Goal: Task Accomplishment & Management: Manage account settings

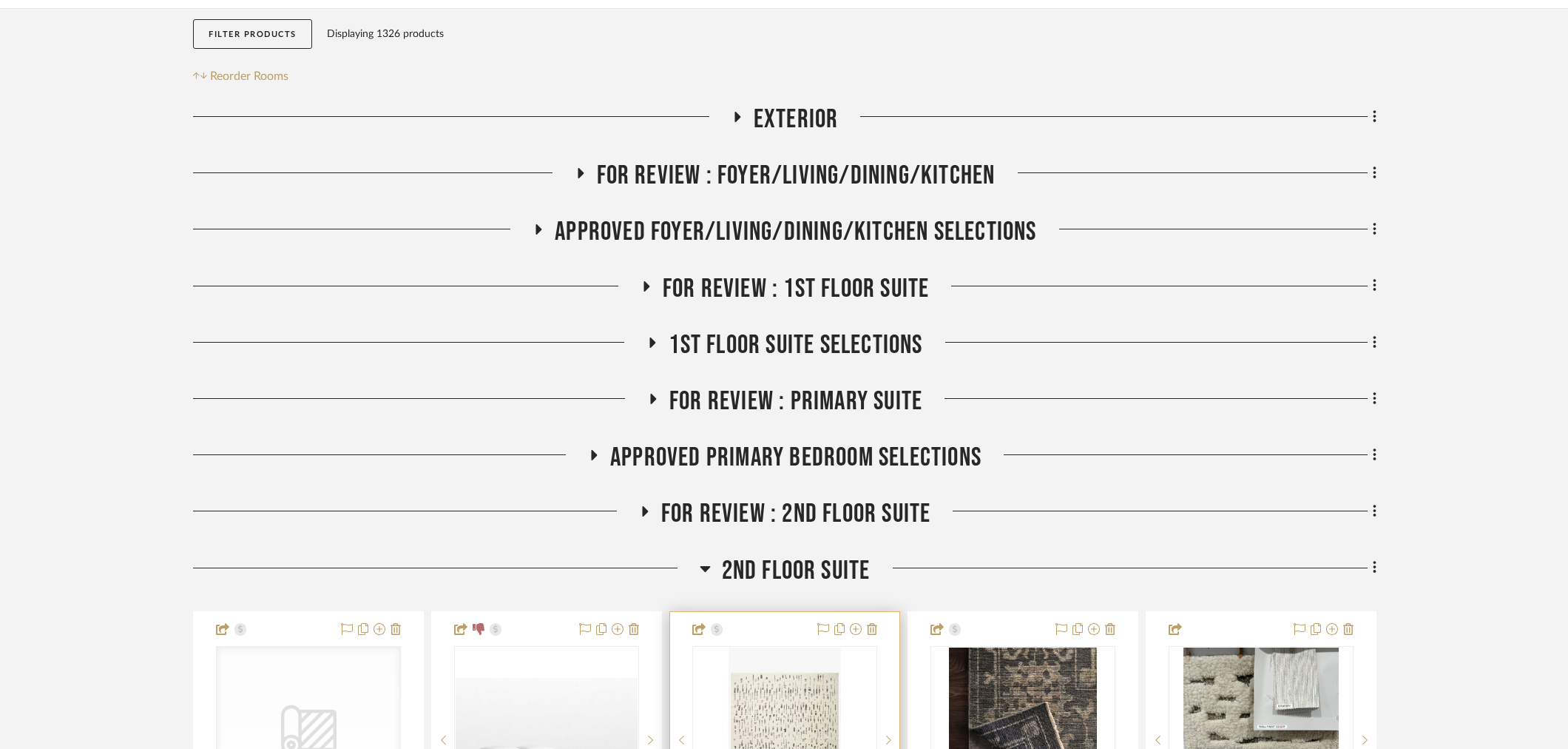
scroll to position [329, 0]
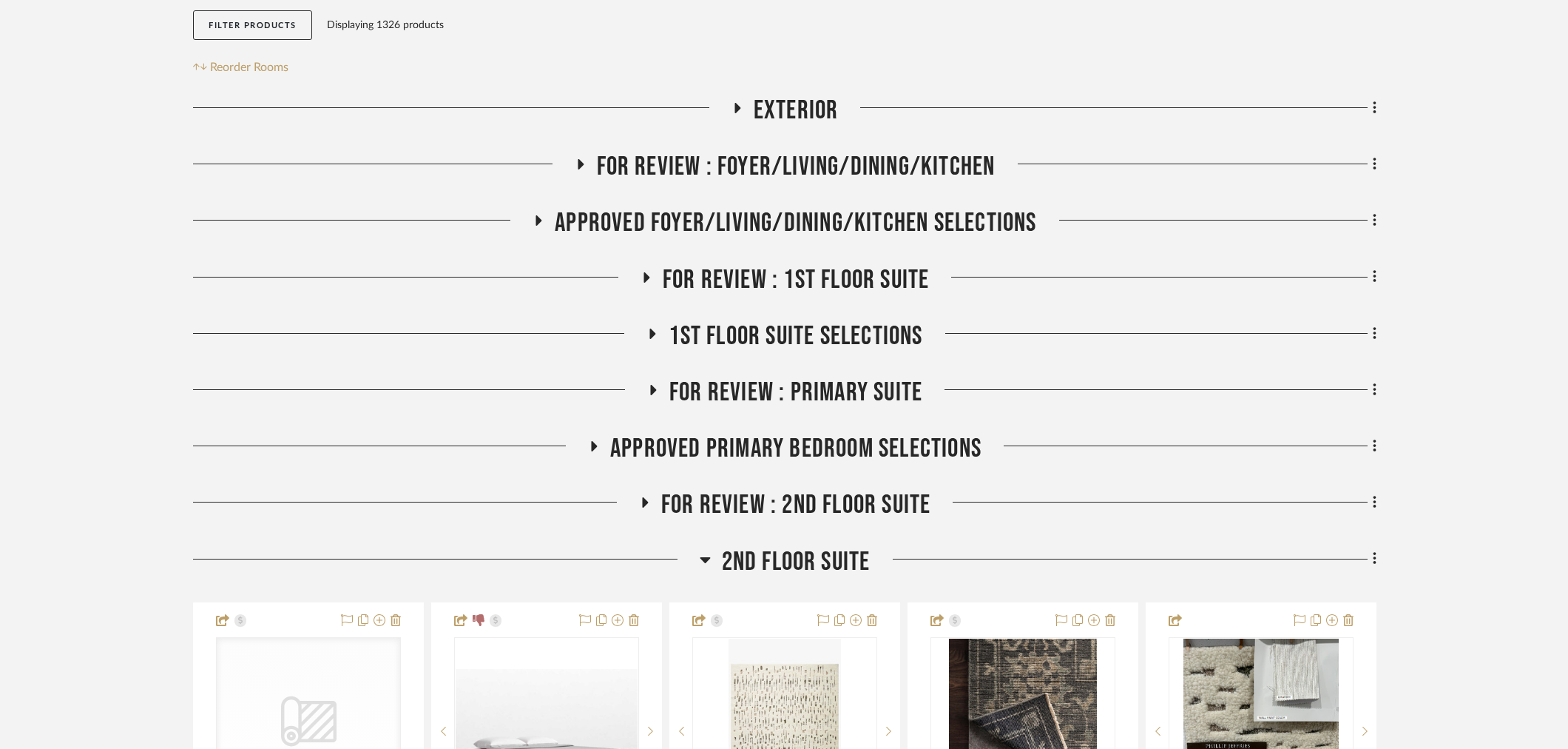
click at [796, 546] on span "2nd Floor Suite" at bounding box center [795, 562] width 149 height 31
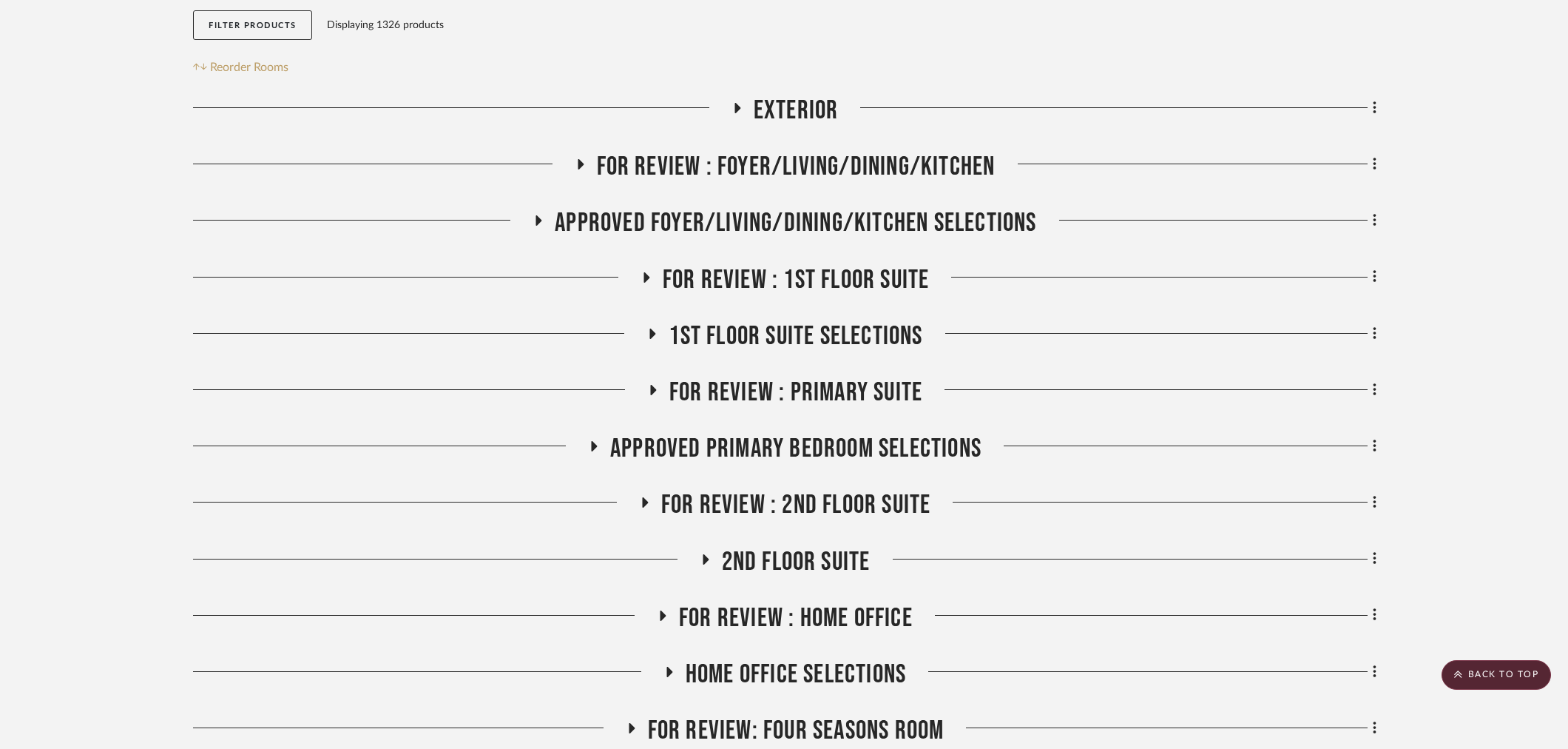
click at [794, 94] on span "Exterior" at bounding box center [796, 110] width 85 height 31
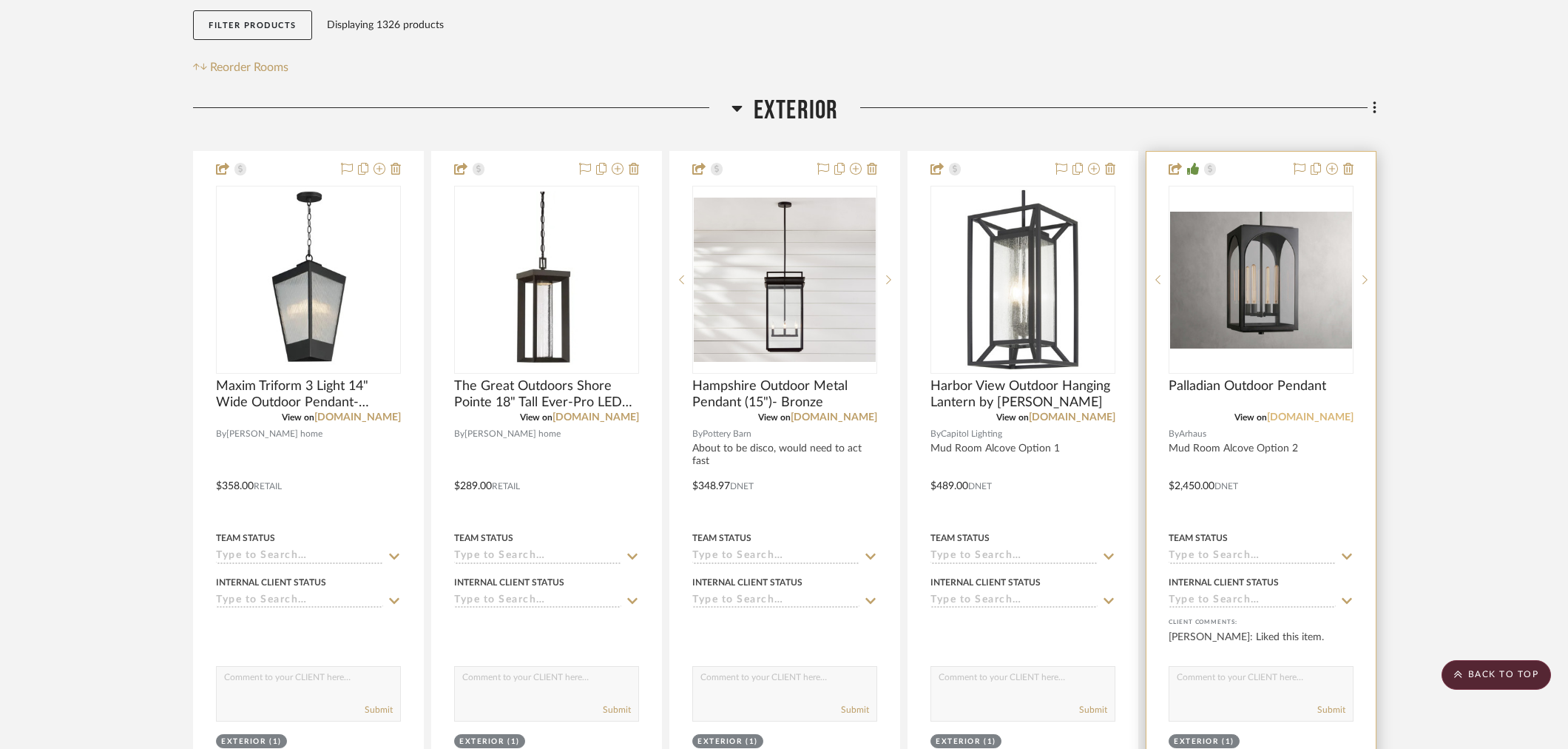
click at [1326, 412] on link "[DOMAIN_NAME]" at bounding box center [1310, 417] width 87 height 11
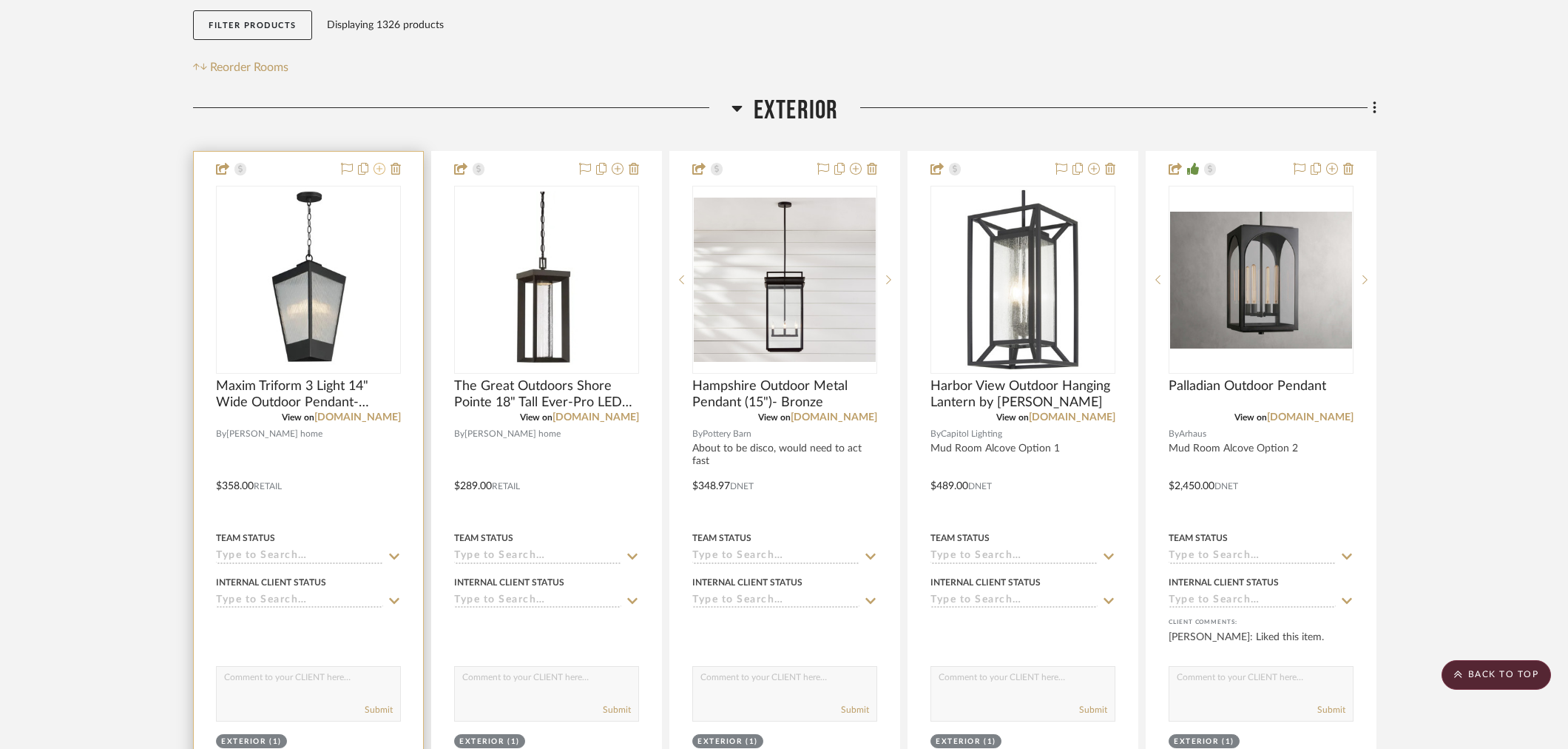
click at [380, 162] on icon at bounding box center [380, 168] width 12 height 12
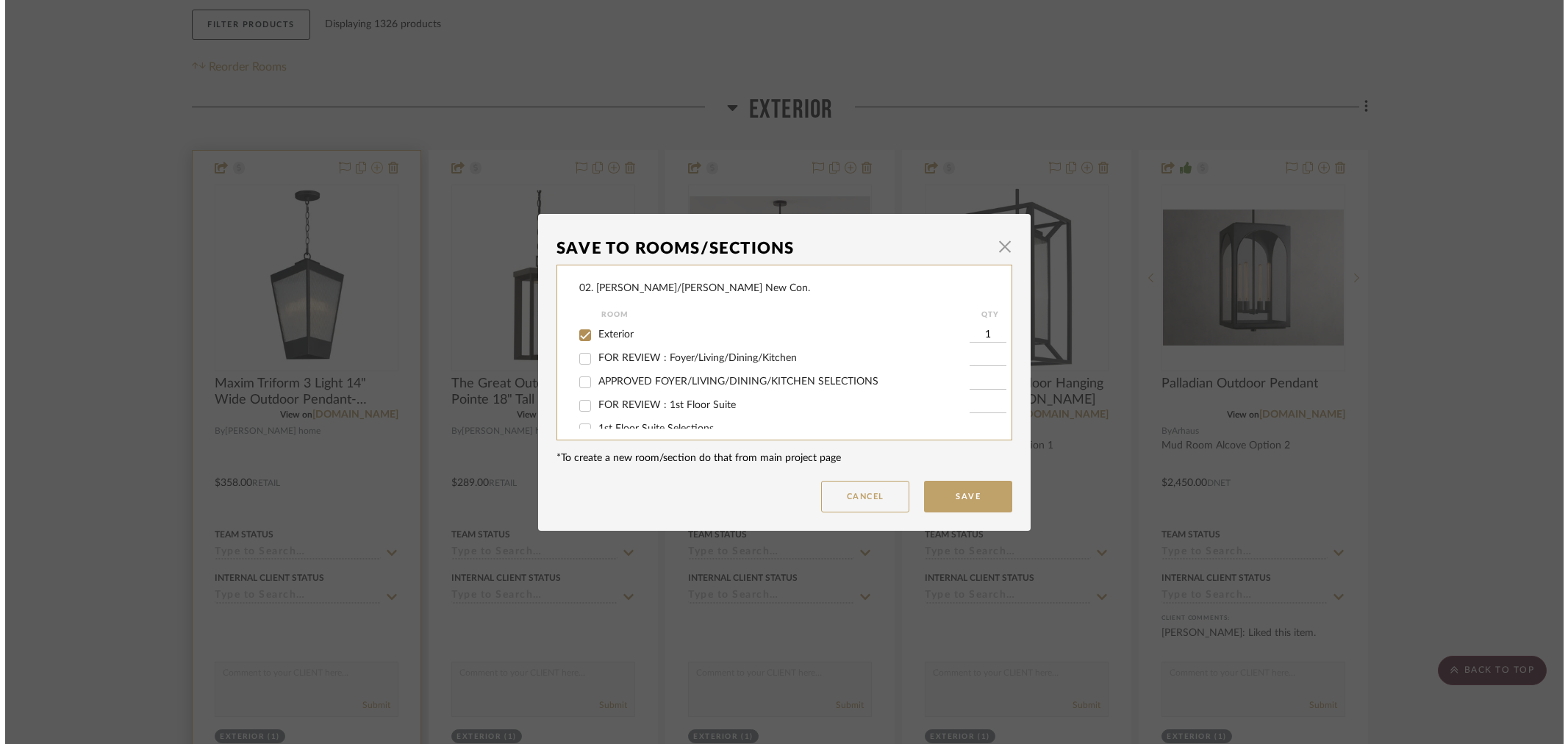
scroll to position [0, 0]
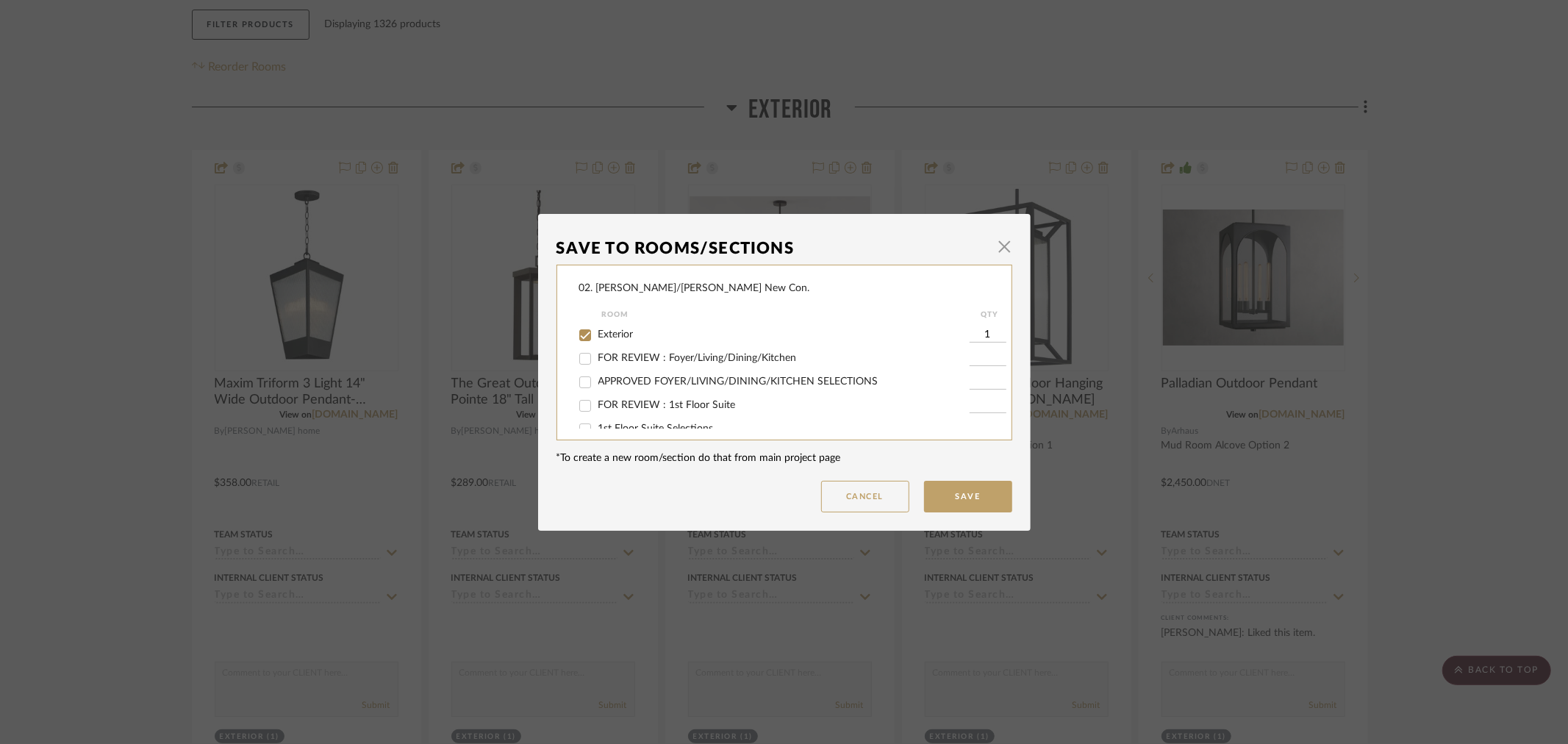
click at [610, 338] on span "Exterior" at bounding box center [616, 334] width 35 height 11
click at [597, 338] on input "Exterior" at bounding box center [585, 335] width 23 height 23
checkbox input "false"
click at [614, 410] on span "Will NOT Use" at bounding box center [630, 412] width 63 height 11
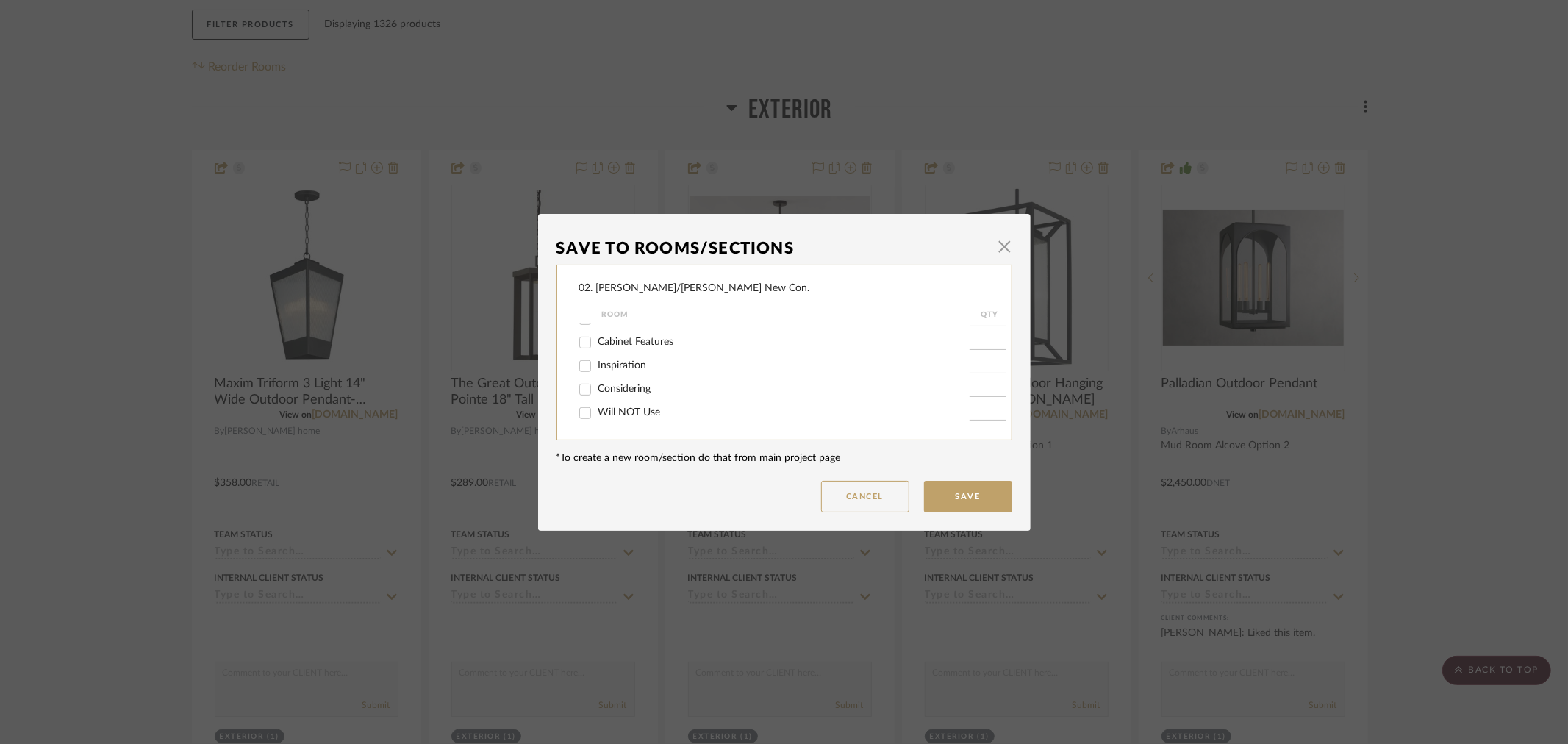
click at [597, 410] on input "Will NOT Use" at bounding box center [585, 413] width 23 height 23
checkbox input "true"
type input "1"
click at [974, 497] on button "Save" at bounding box center [968, 496] width 88 height 31
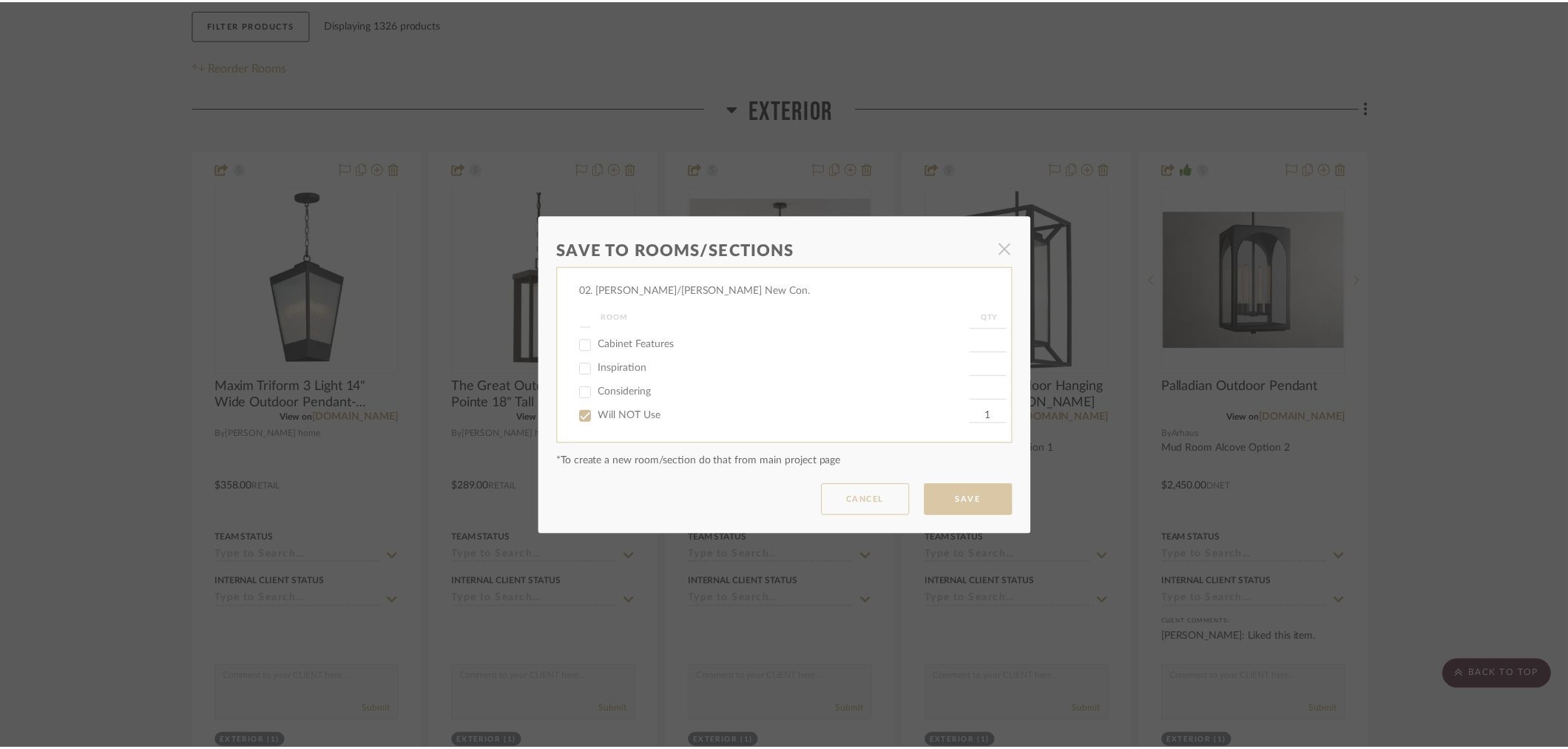
scroll to position [329, 0]
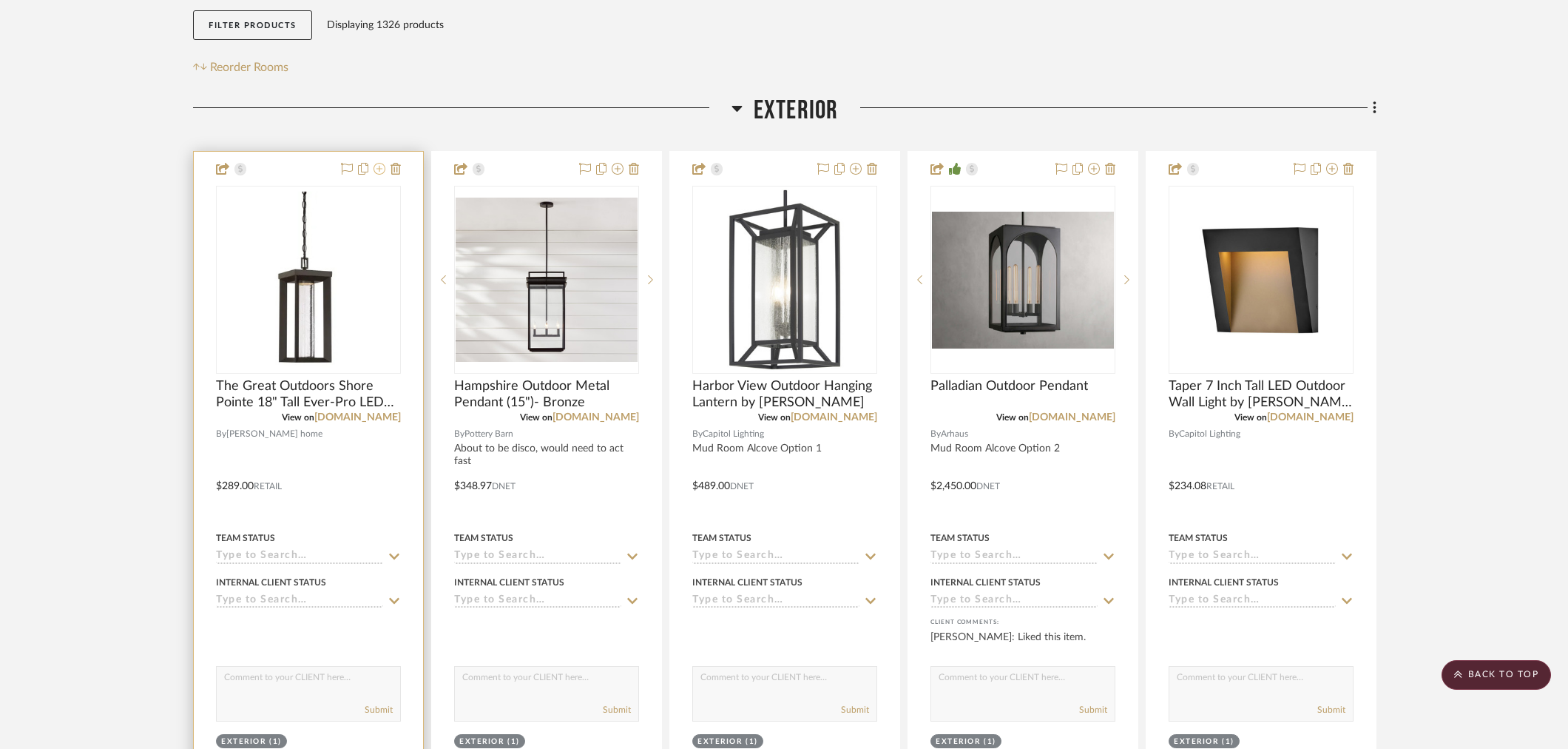
click at [376, 162] on icon at bounding box center [380, 168] width 12 height 12
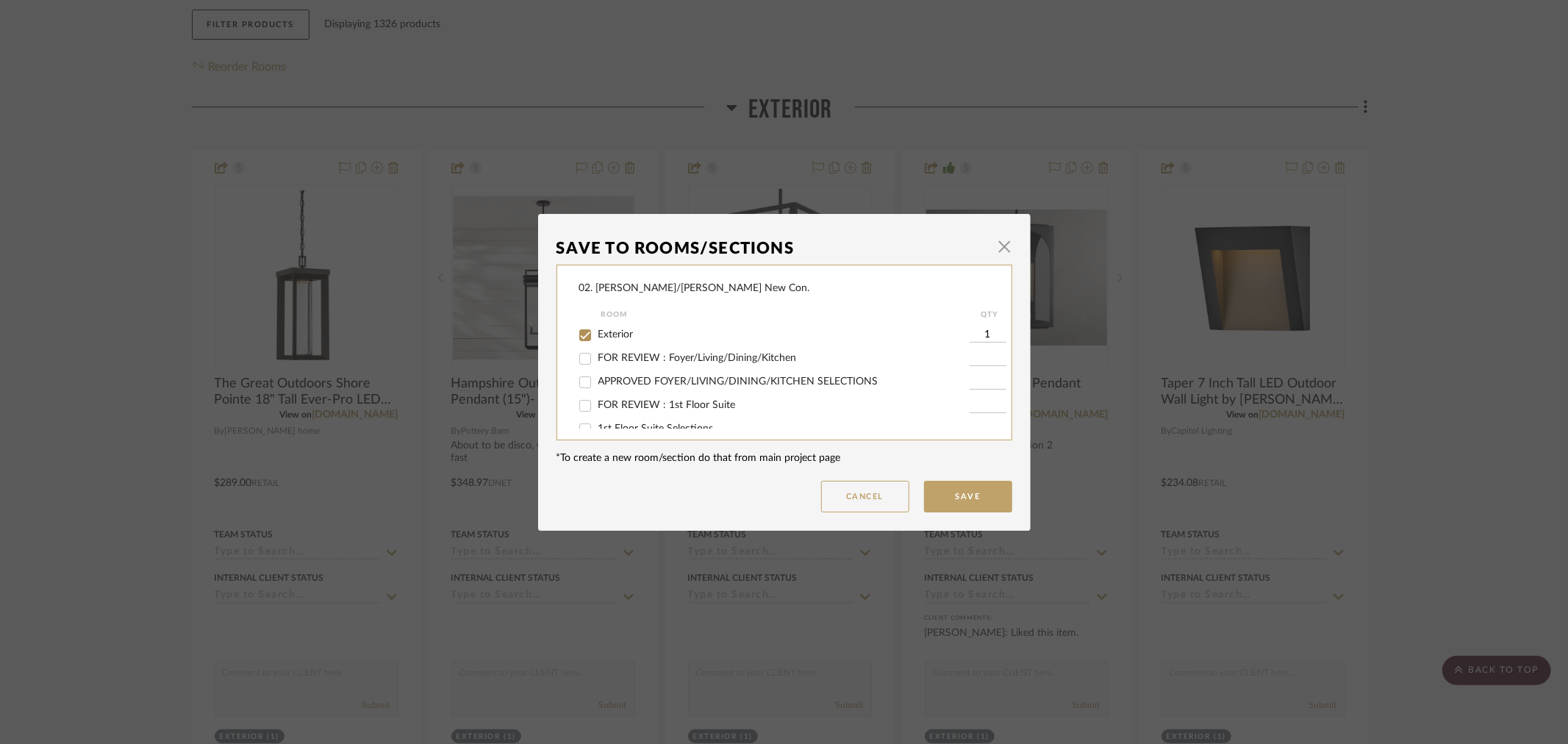
click at [618, 332] on span "Exterior" at bounding box center [616, 334] width 35 height 11
click at [597, 332] on input "Exterior" at bounding box center [585, 335] width 23 height 23
checkbox input "false"
click at [618, 407] on label "Will NOT Use" at bounding box center [784, 413] width 372 height 13
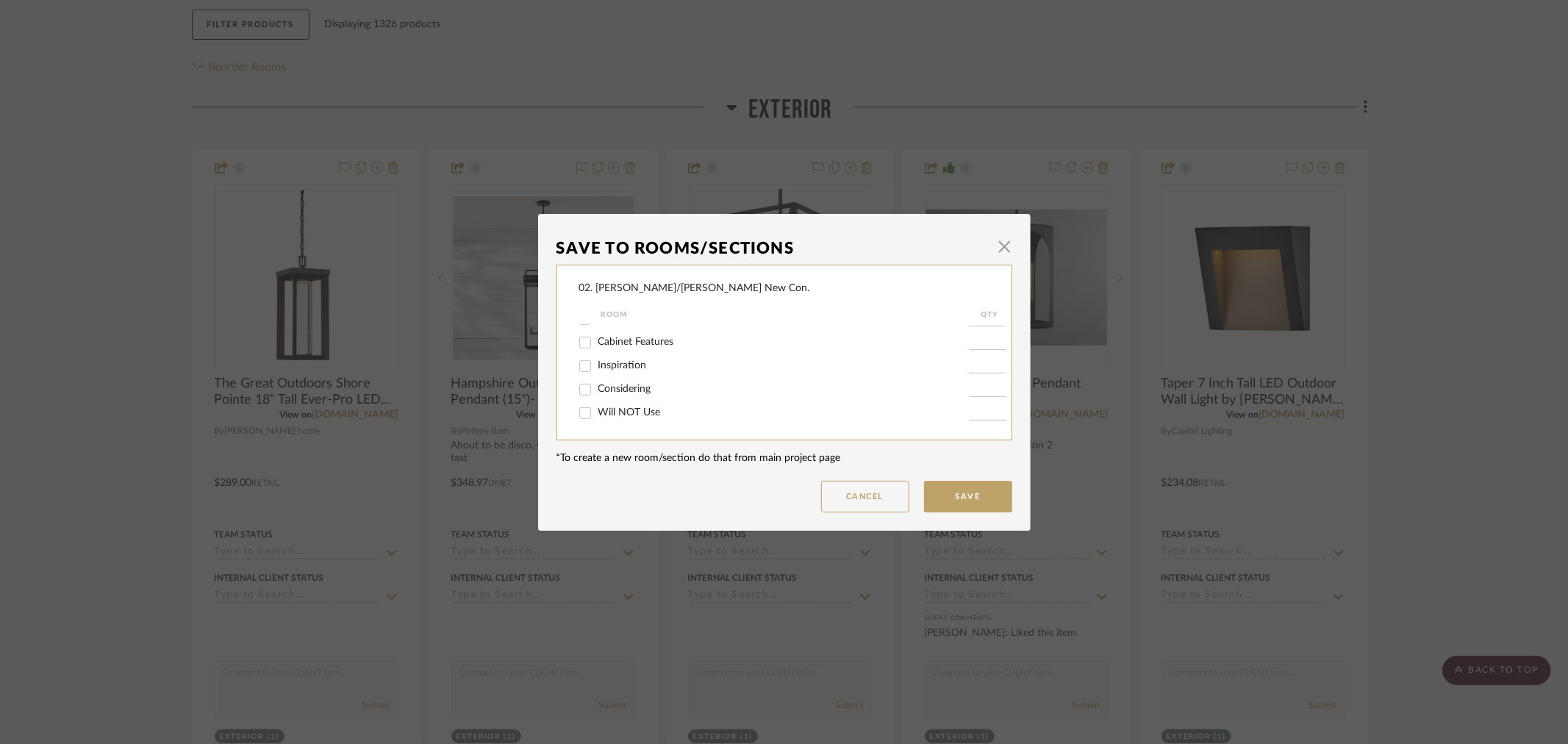
click at [597, 406] on input "Will NOT Use" at bounding box center [585, 413] width 23 height 23
checkbox input "true"
type input "1"
click at [963, 488] on button "Save" at bounding box center [968, 496] width 88 height 31
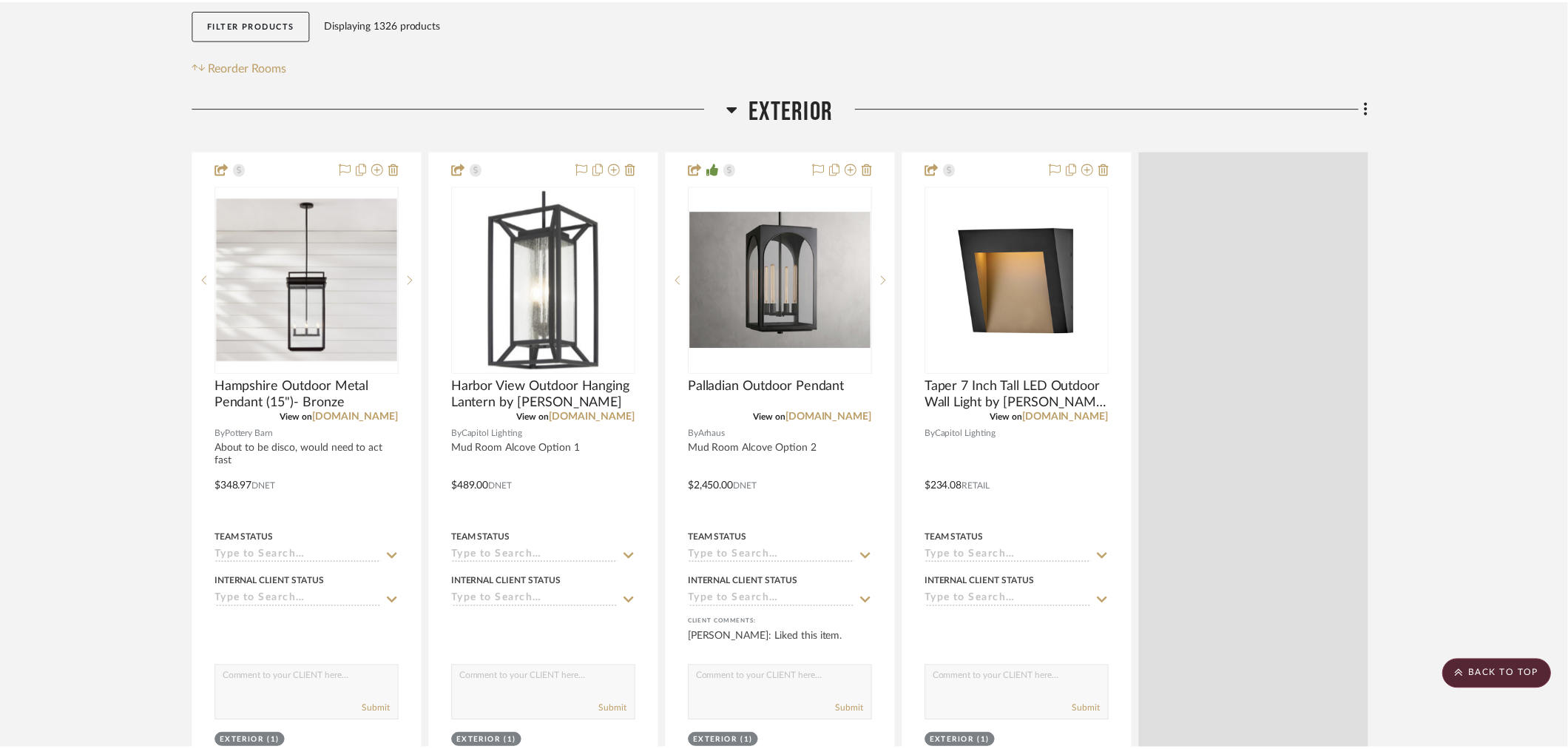
scroll to position [329, 0]
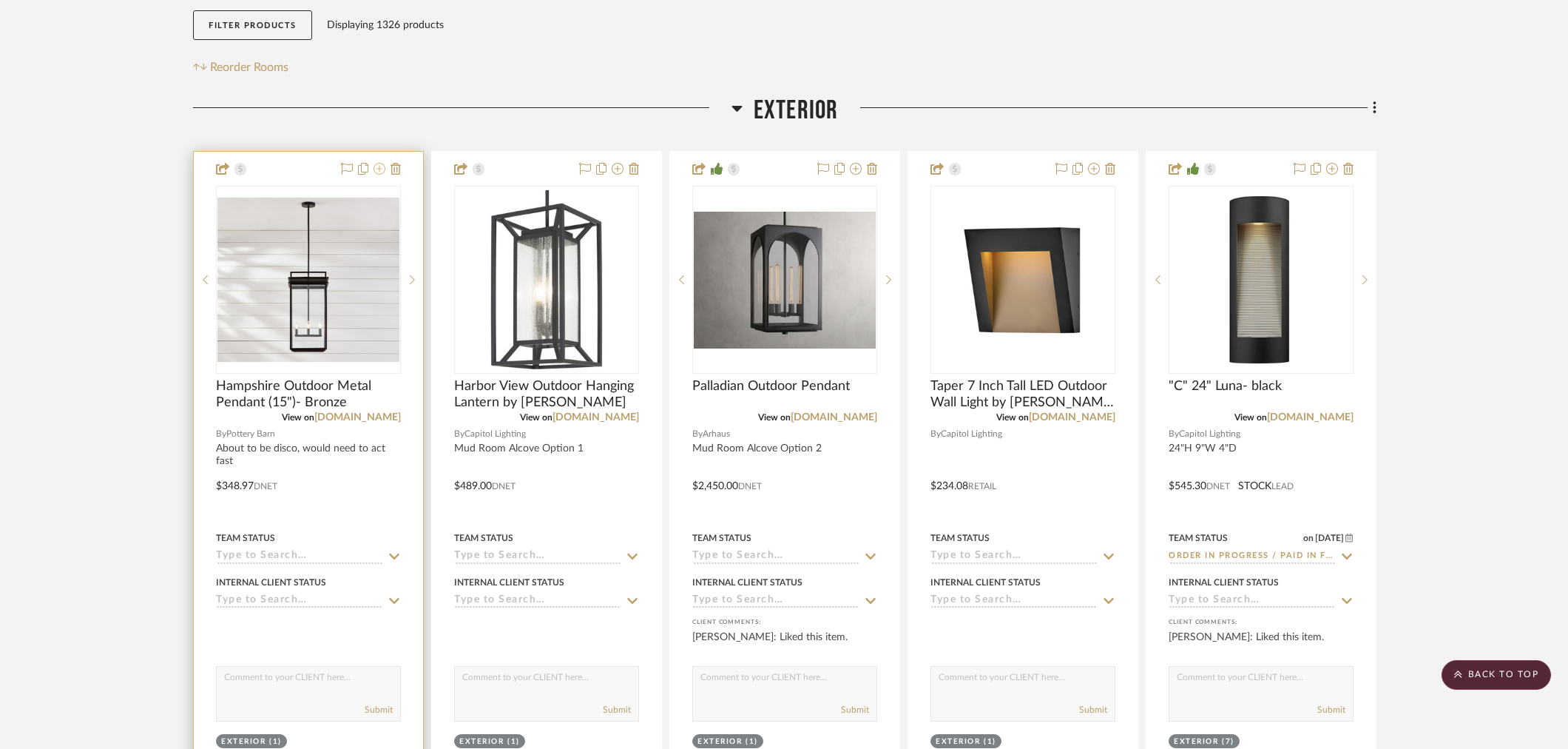
click at [385, 162] on icon at bounding box center [380, 168] width 12 height 12
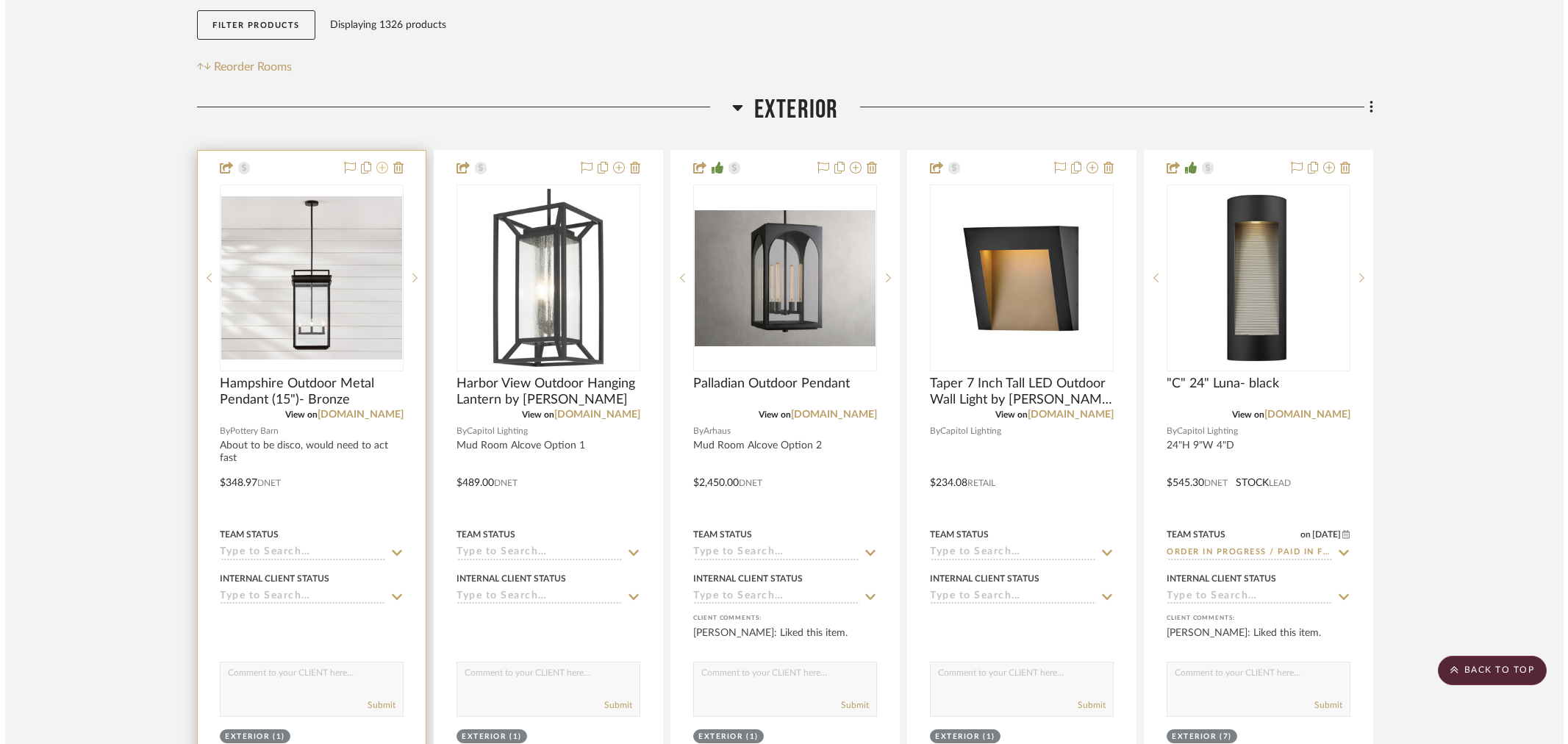
scroll to position [0, 0]
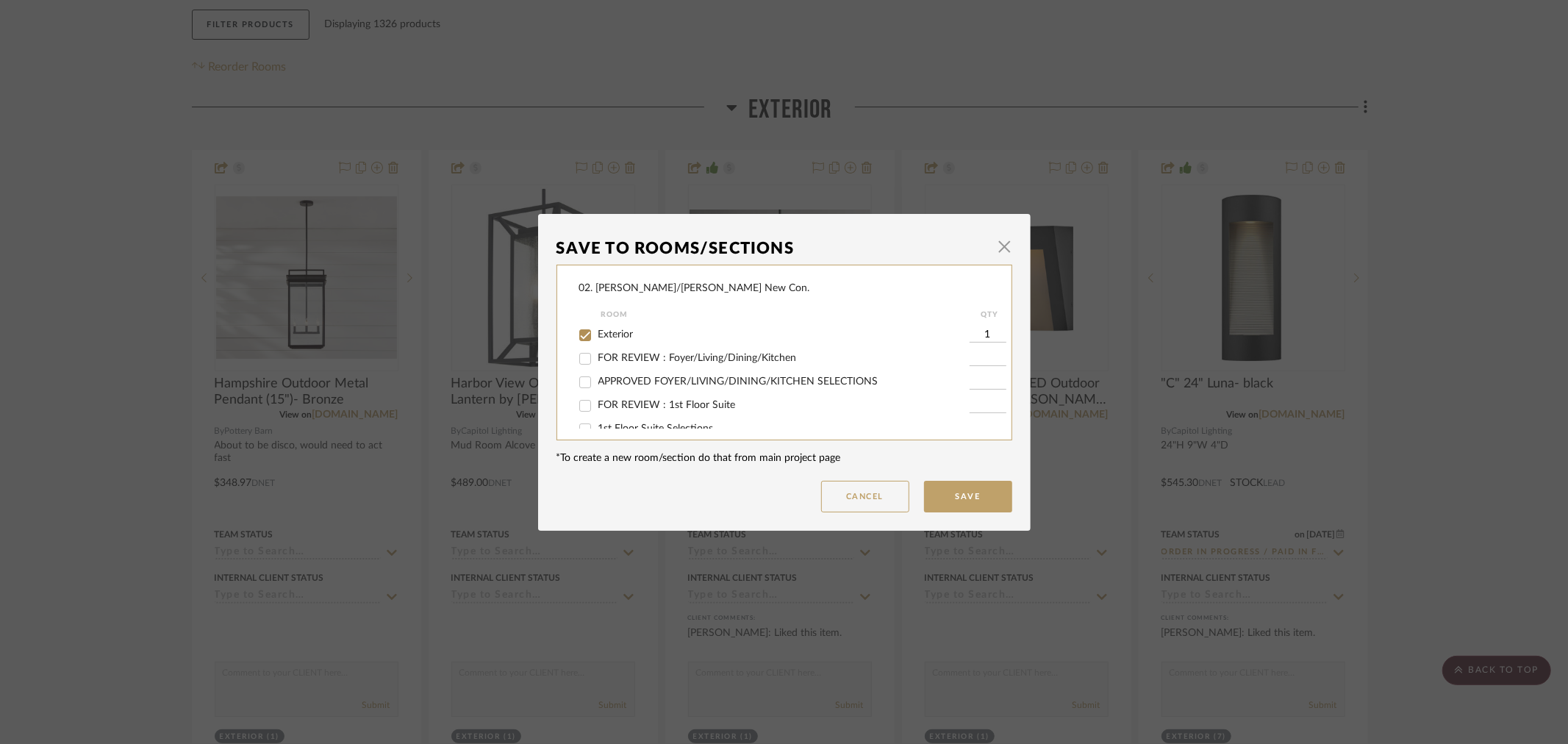
click at [602, 336] on span "Exterior" at bounding box center [616, 334] width 35 height 11
click at [597, 336] on input "Exterior" at bounding box center [585, 335] width 23 height 23
checkbox input "false"
click at [584, 408] on input "Will NOT Use" at bounding box center [585, 413] width 23 height 23
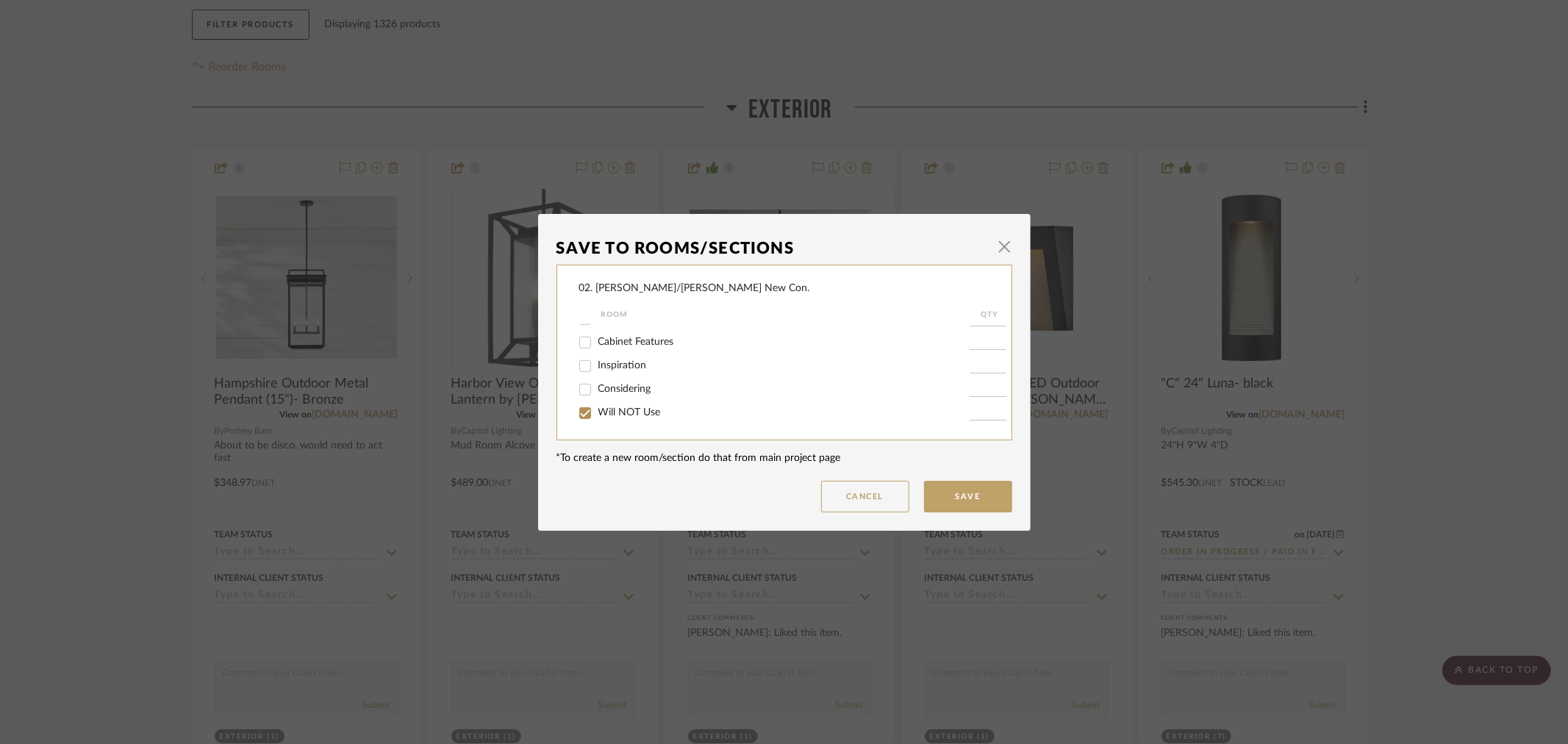
checkbox input "true"
type input "1"
click at [981, 496] on button "Save" at bounding box center [968, 496] width 88 height 31
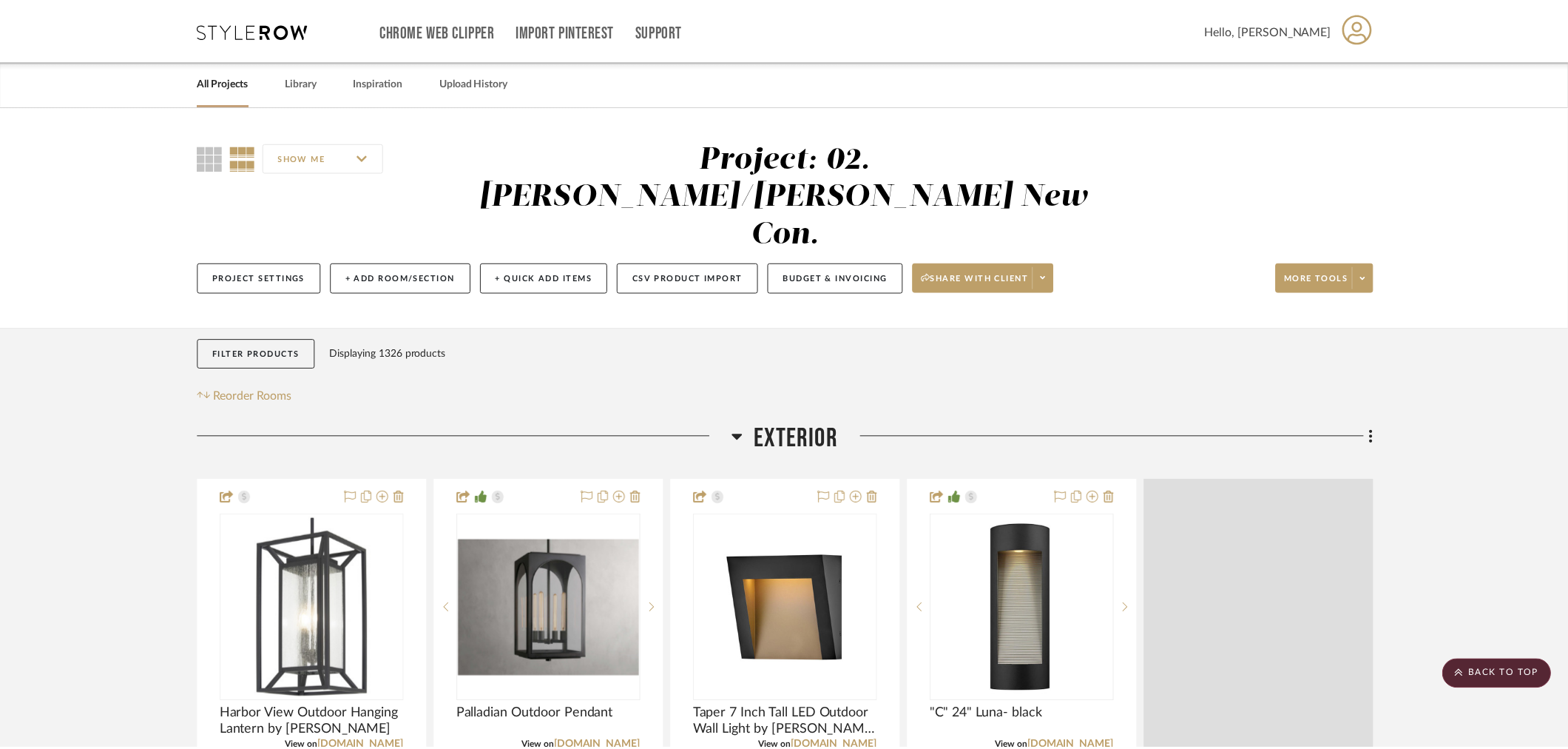
scroll to position [329, 0]
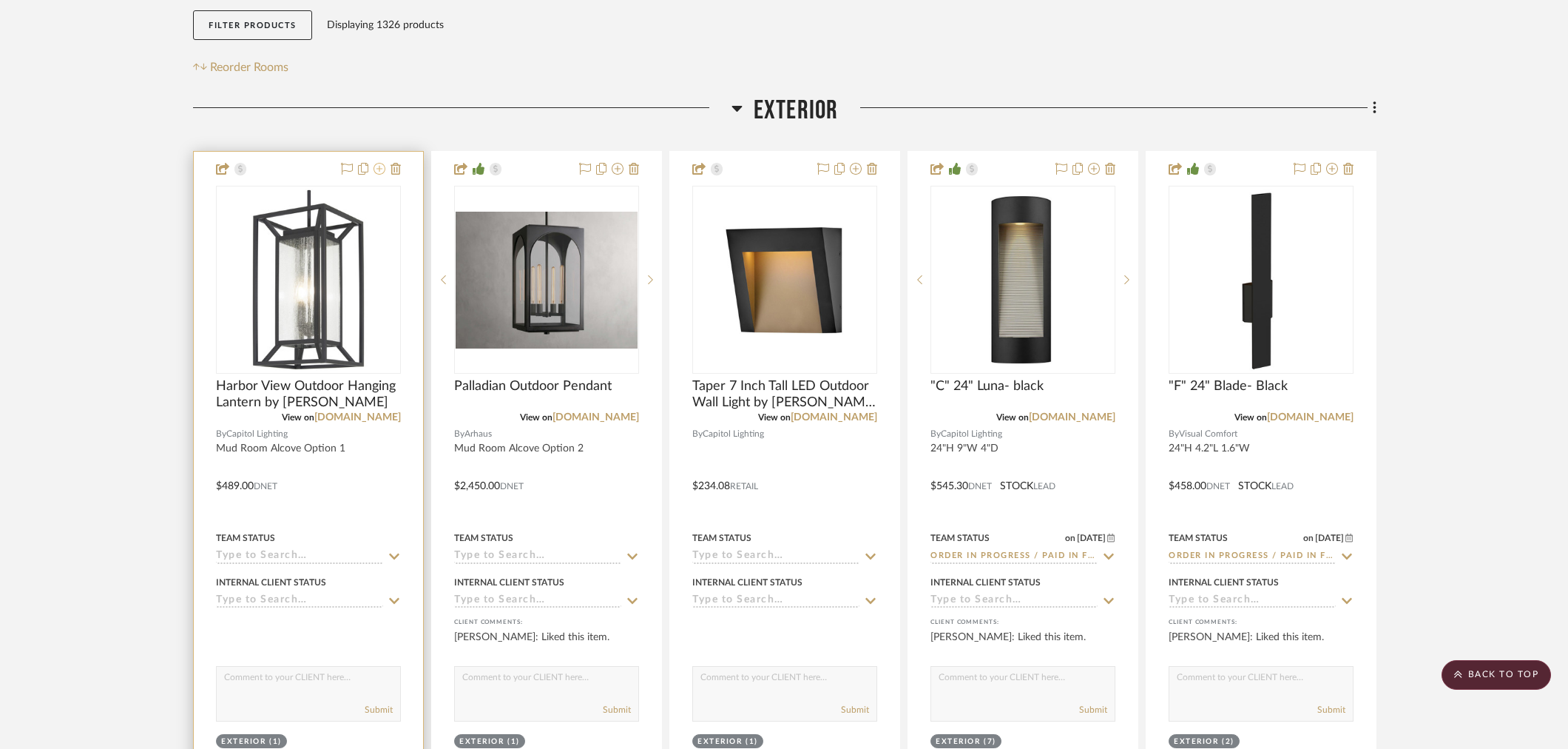
click at [379, 162] on icon at bounding box center [380, 168] width 12 height 12
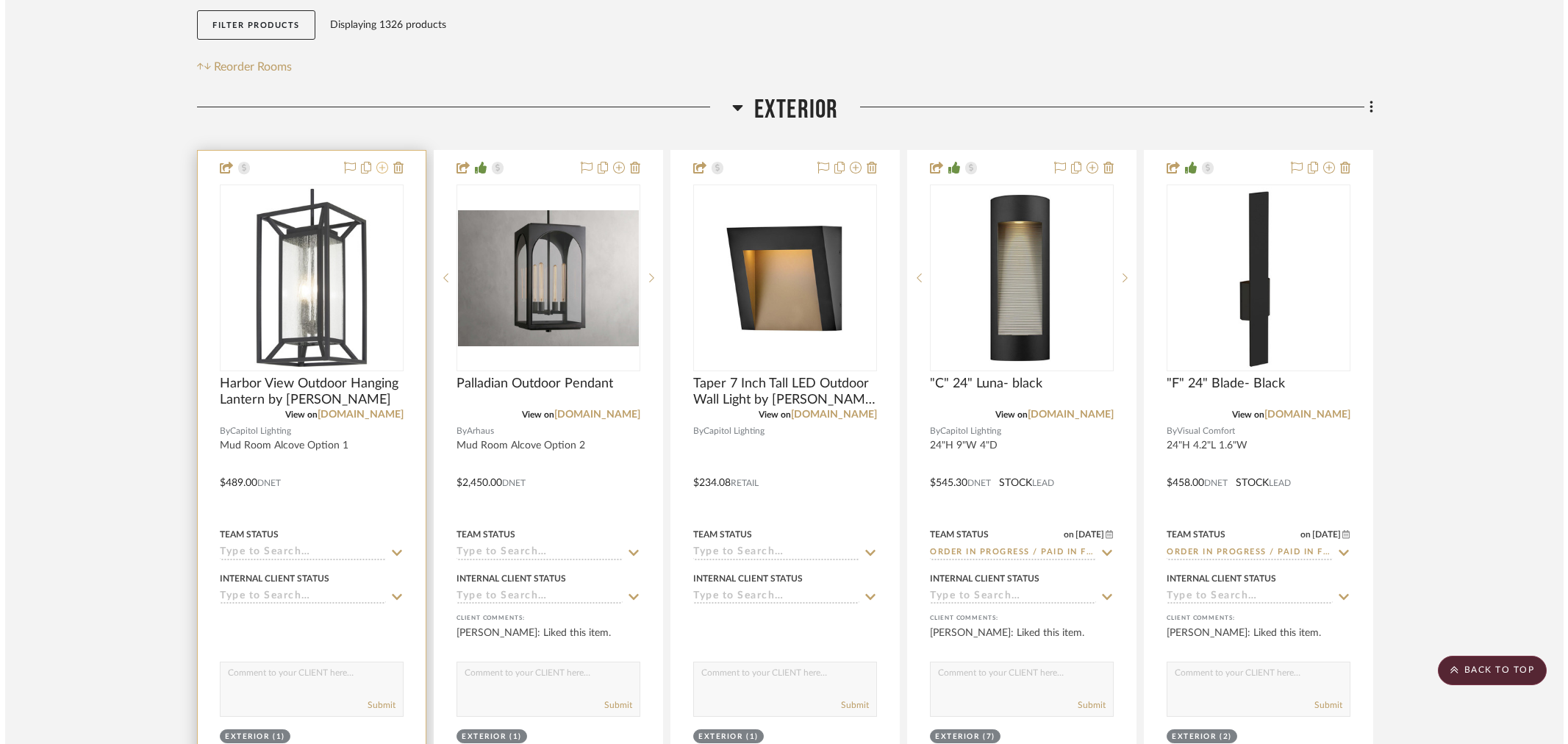
scroll to position [0, 0]
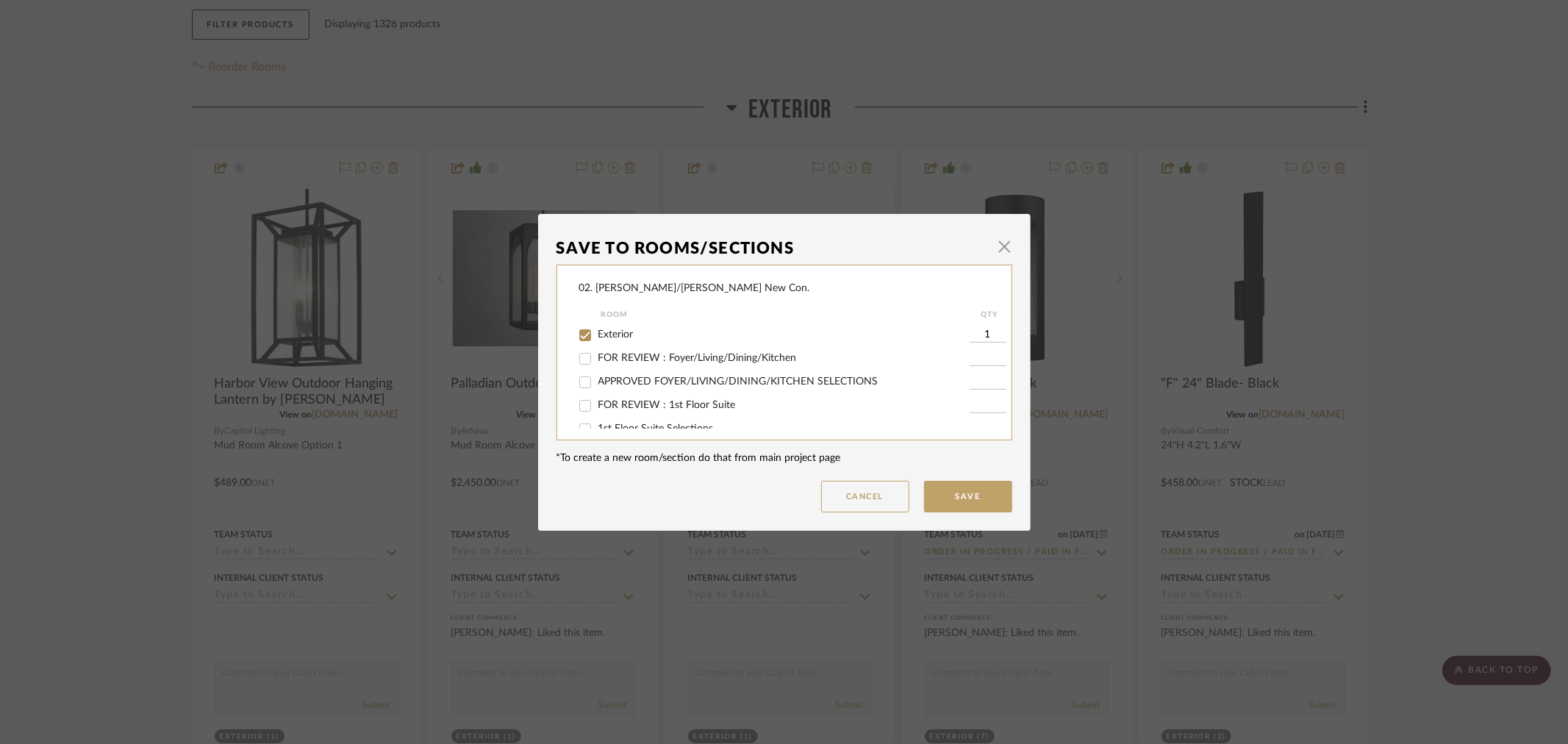
click at [608, 338] on span "Exterior" at bounding box center [616, 334] width 35 height 11
click at [597, 338] on input "Exterior" at bounding box center [585, 335] width 23 height 23
checkbox input "false"
click at [635, 418] on div "Will NOT Use" at bounding box center [774, 413] width 390 height 23
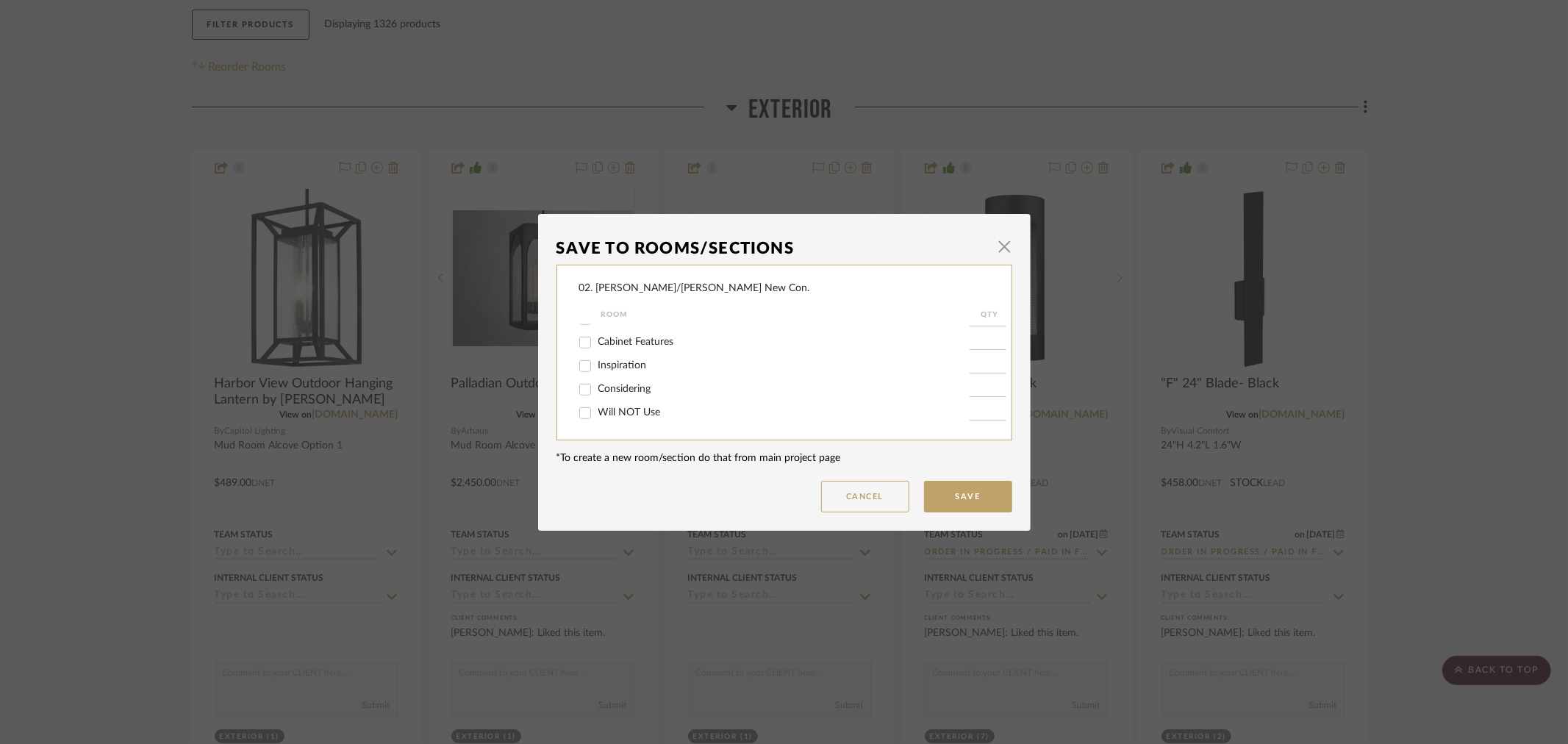
click at [622, 414] on span "Will NOT Use" at bounding box center [630, 412] width 63 height 11
click at [597, 414] on input "Will NOT Use" at bounding box center [585, 413] width 23 height 23
checkbox input "true"
type input "1"
click at [924, 502] on button "Save" at bounding box center [968, 496] width 88 height 31
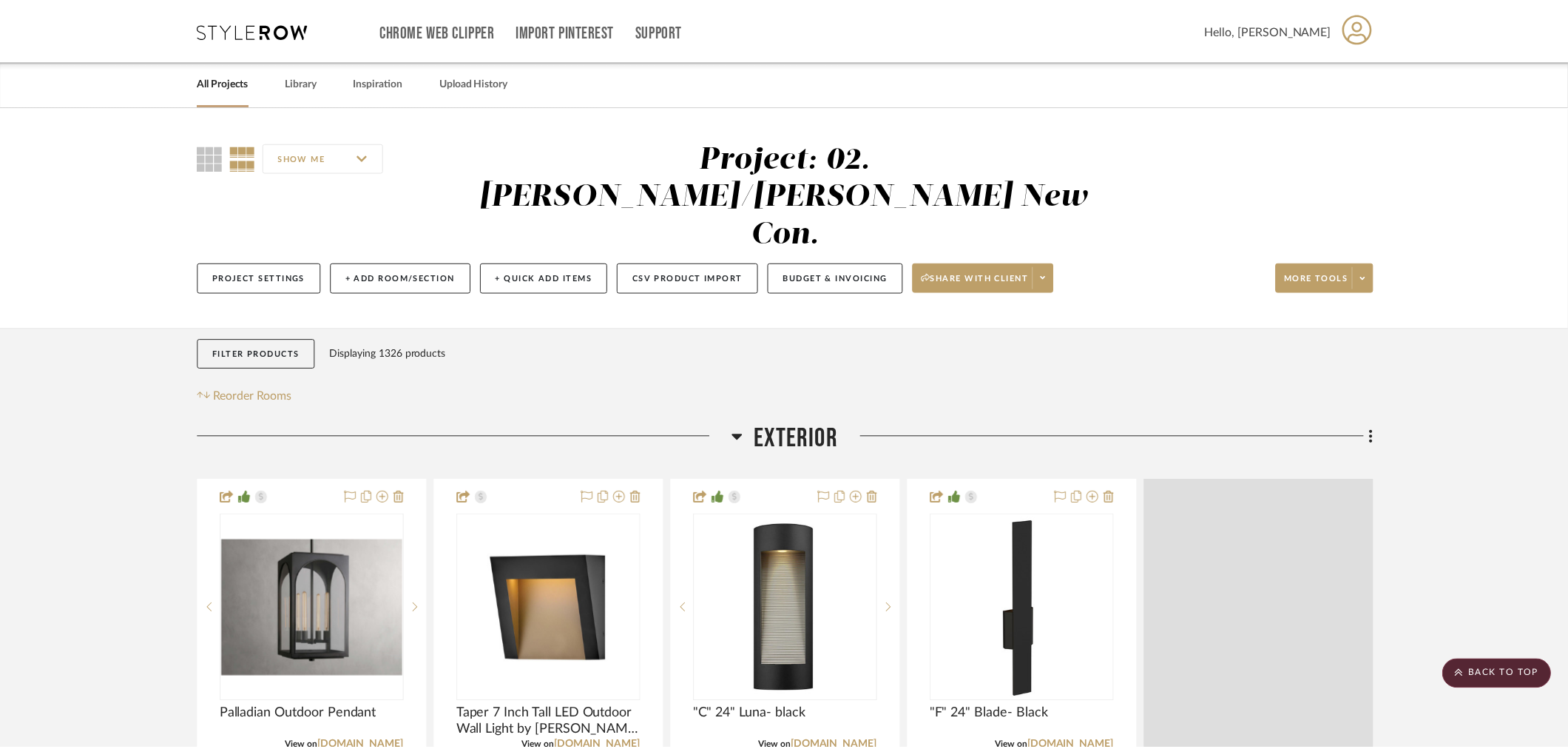
scroll to position [329, 0]
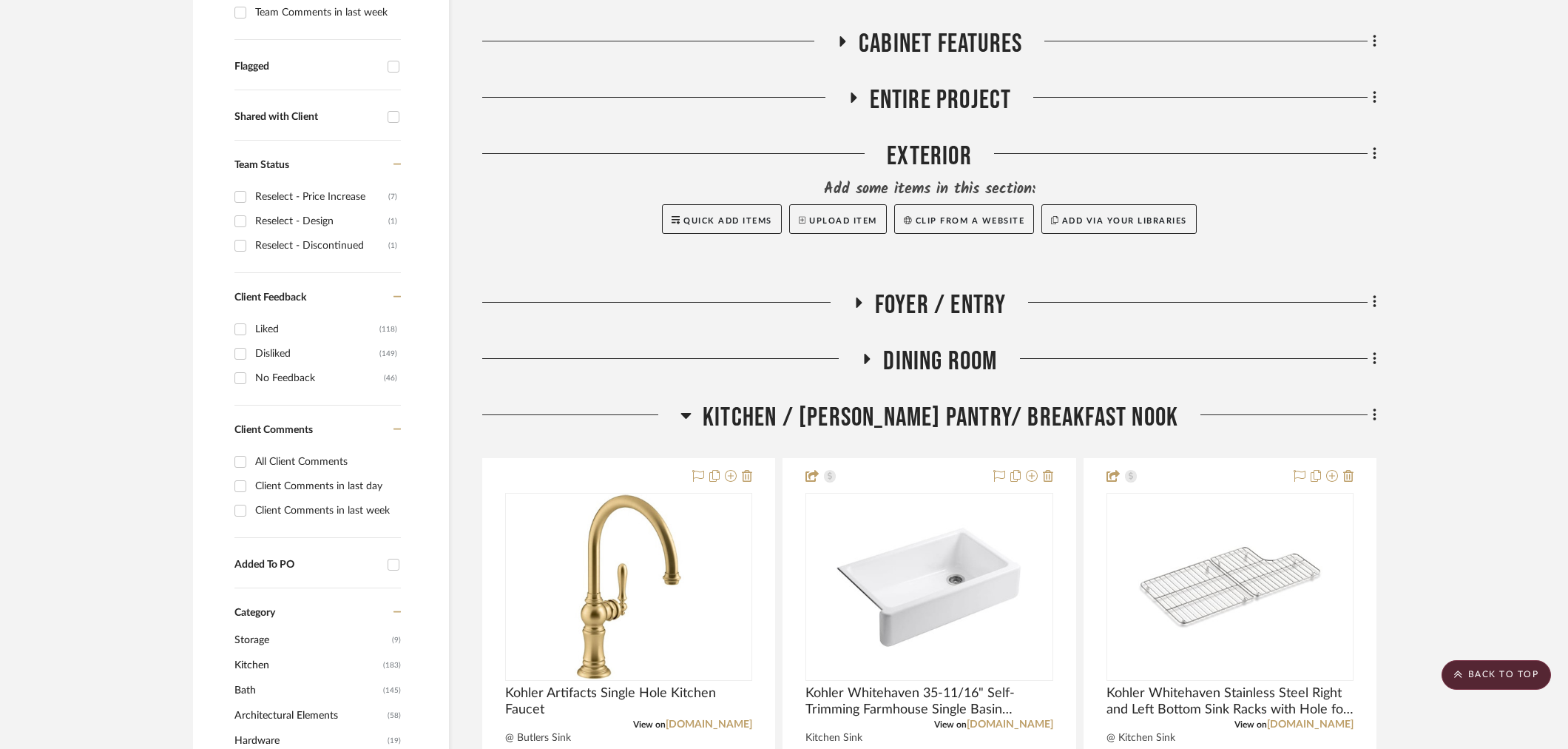
click at [886, 406] on span "Kitchen / Butler's Pantry/ Breakfast Nook" at bounding box center [940, 417] width 475 height 31
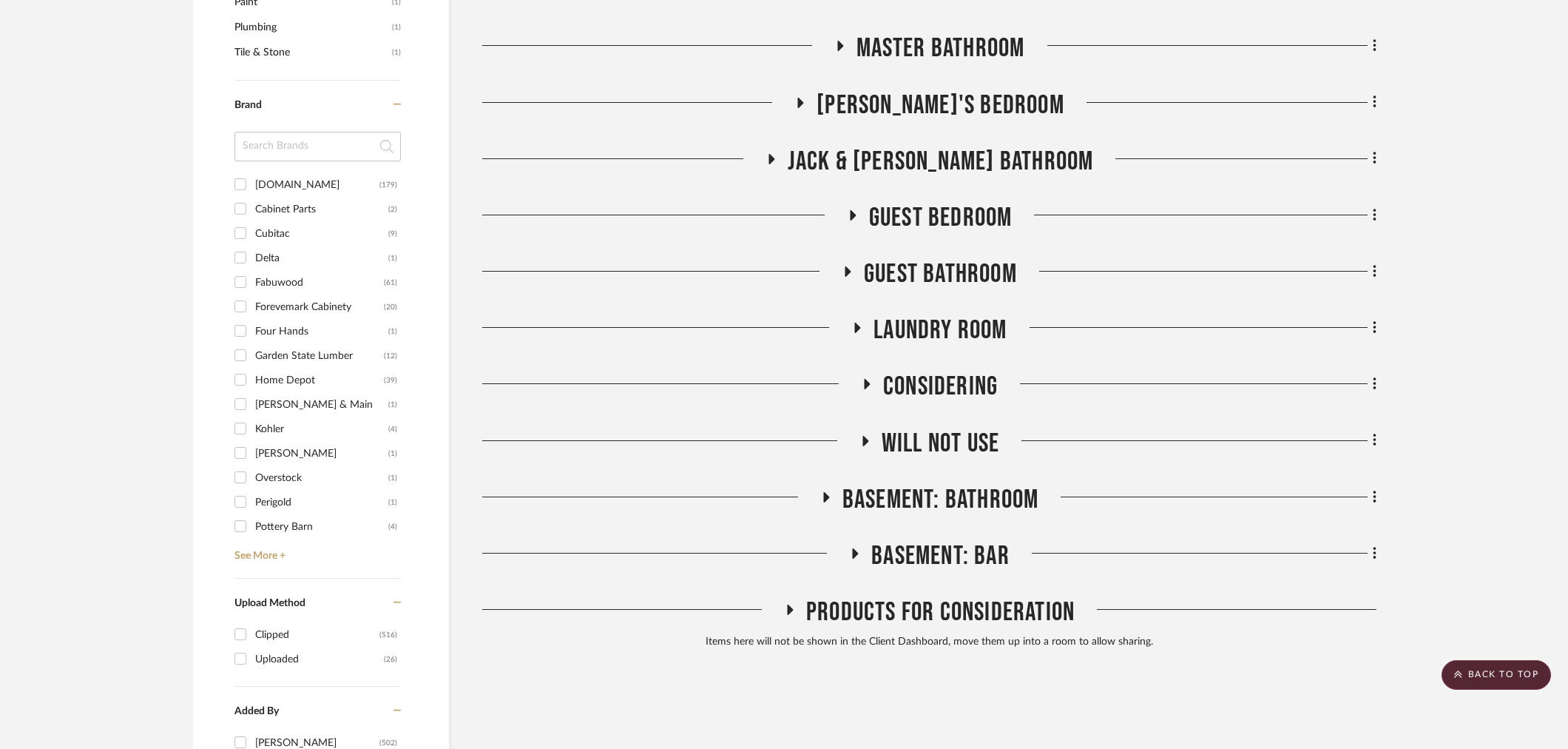
scroll to position [1310, 0]
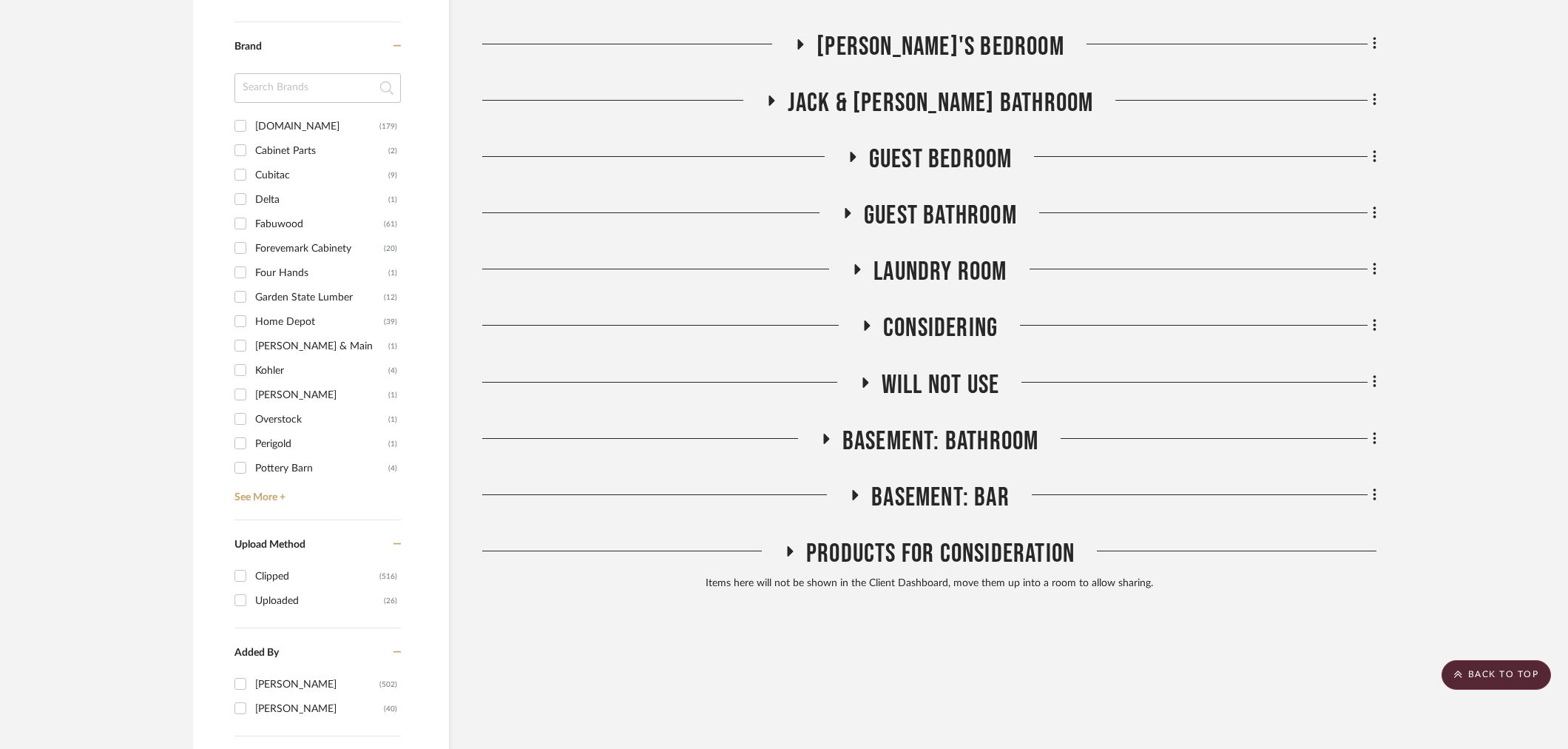
click at [930, 264] on span "Laundry Room" at bounding box center [940, 272] width 133 height 31
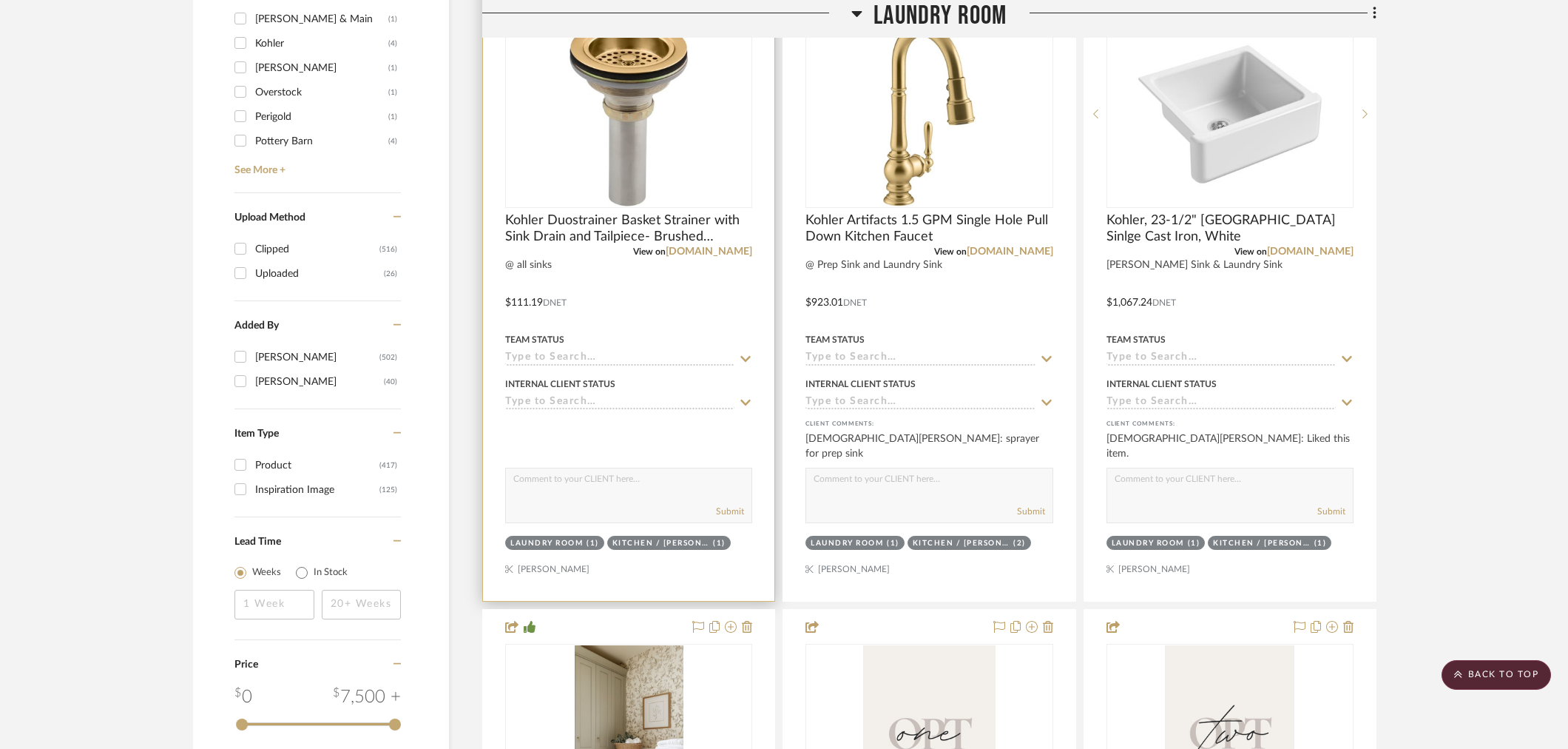
scroll to position [1639, 0]
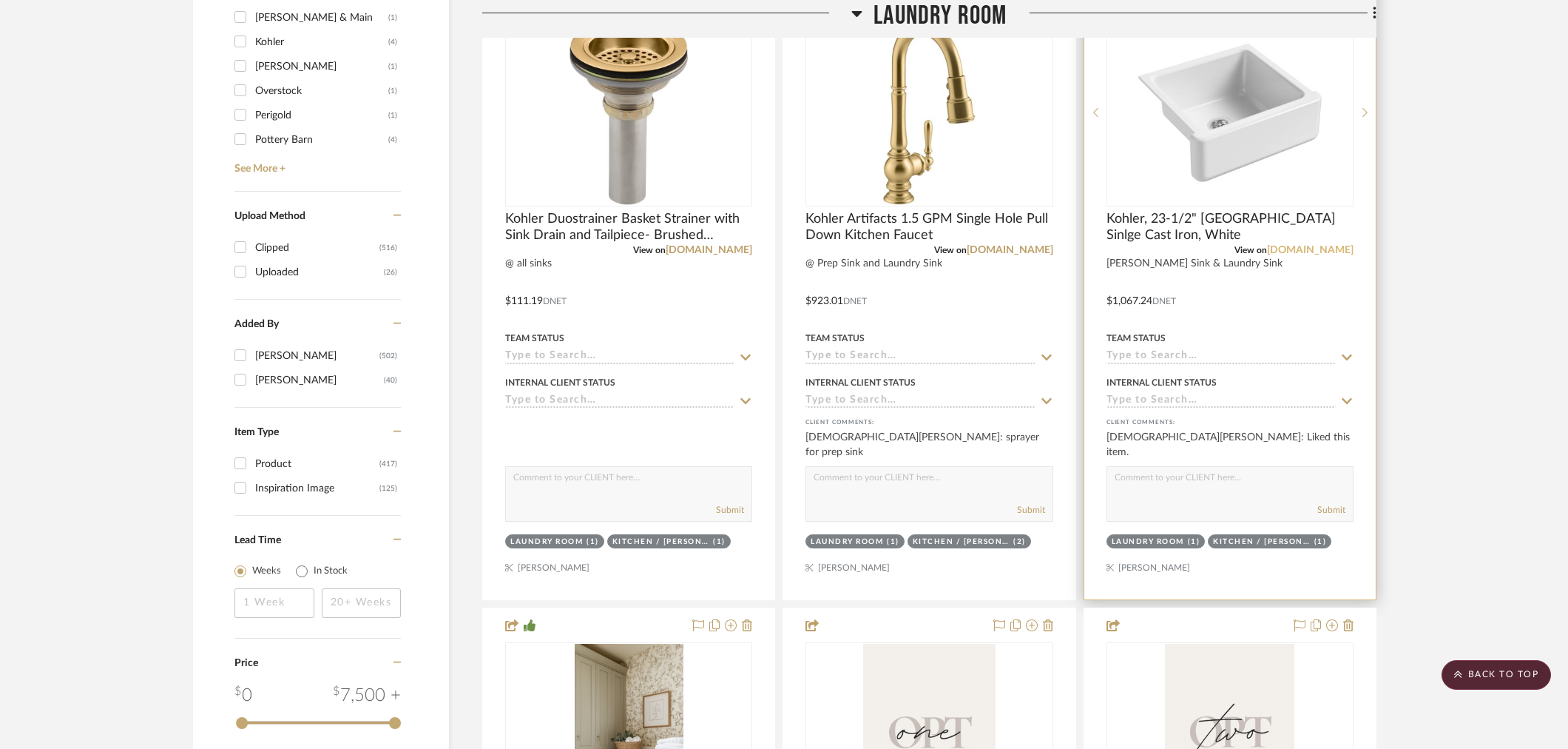
click at [1320, 249] on link "[DOMAIN_NAME]" at bounding box center [1310, 250] width 87 height 11
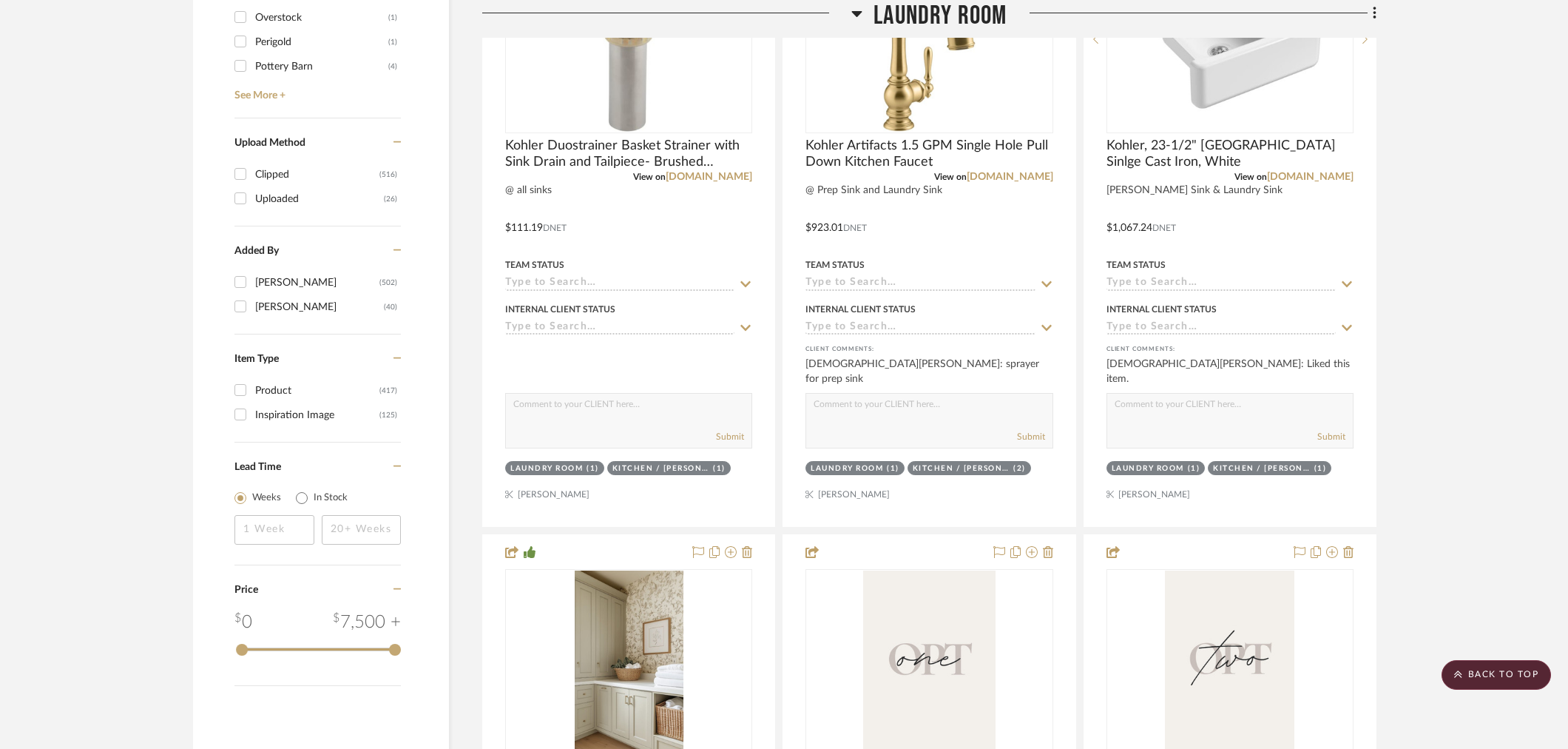
scroll to position [2049, 0]
